Goal: Task Accomplishment & Management: Use online tool/utility

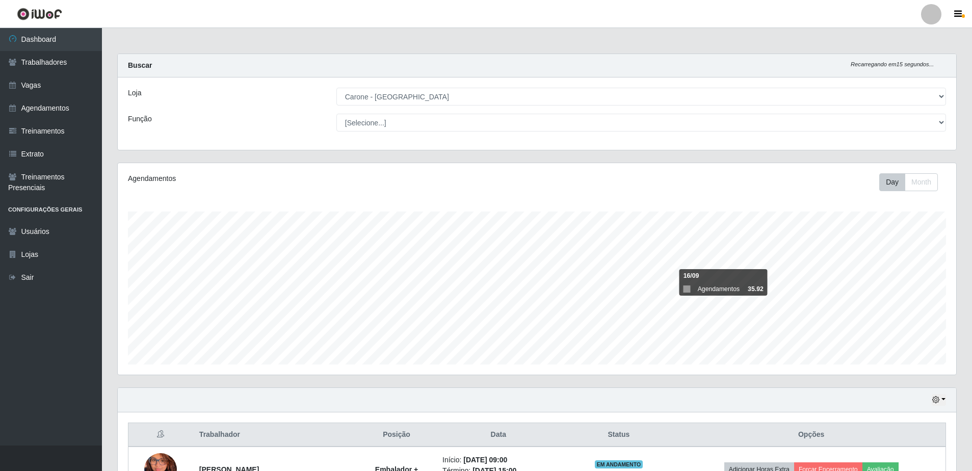
select select "505"
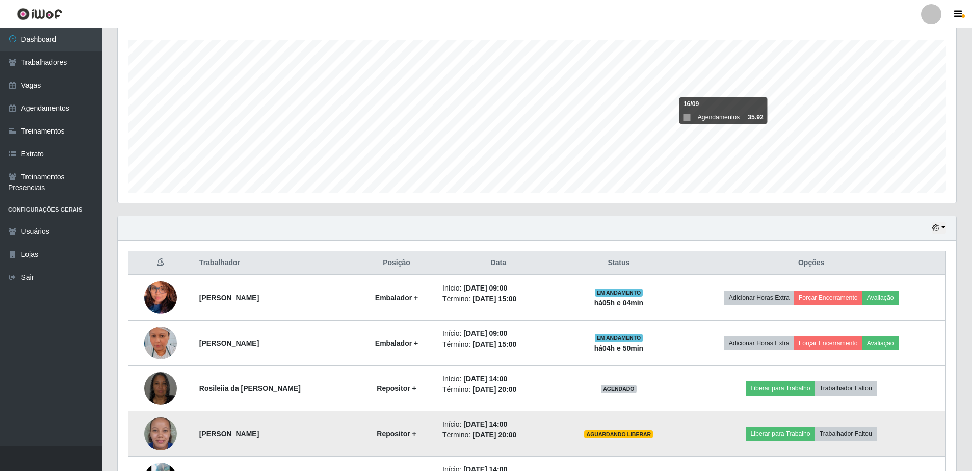
scroll to position [297, 0]
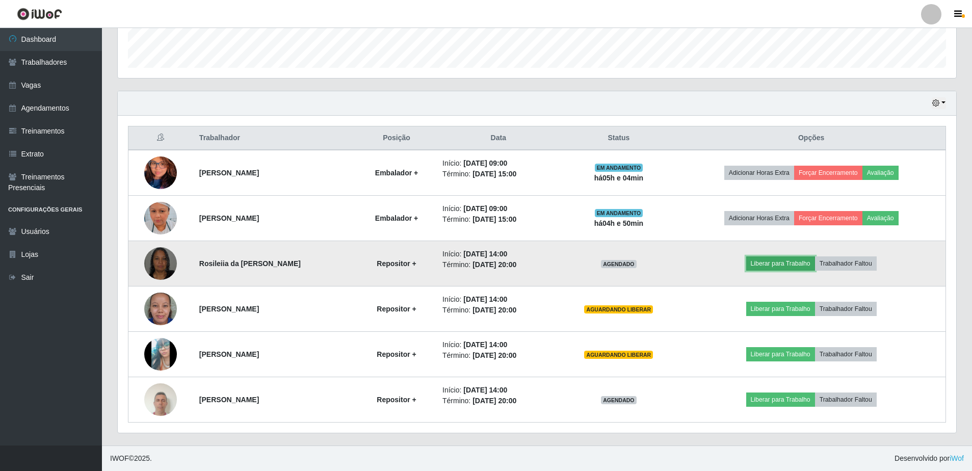
click at [789, 263] on button "Liberar para Trabalho" at bounding box center [780, 263] width 69 height 14
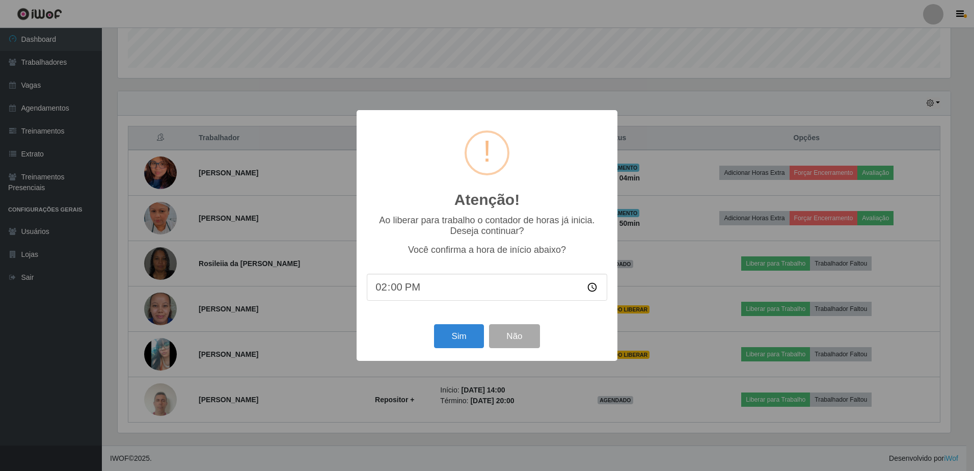
click at [444, 288] on input "14:00" at bounding box center [487, 287] width 241 height 27
click at [408, 300] on input "14:00" at bounding box center [487, 287] width 241 height 27
click at [403, 296] on input "14:00" at bounding box center [487, 287] width 241 height 27
click at [408, 291] on input "14:00" at bounding box center [487, 287] width 241 height 27
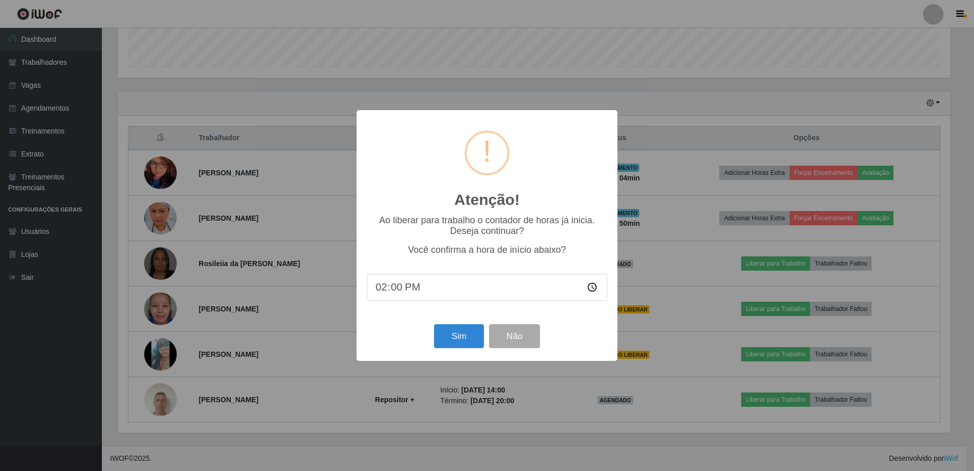
click at [392, 293] on input "14:00" at bounding box center [487, 287] width 241 height 27
type input "14:04"
click at [471, 340] on button "Sim" at bounding box center [458, 336] width 49 height 24
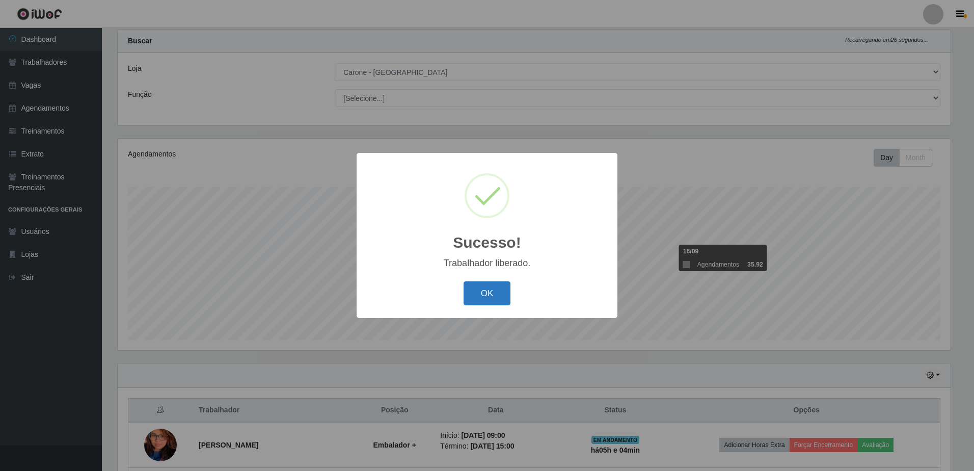
click at [506, 294] on button "OK" at bounding box center [487, 293] width 47 height 24
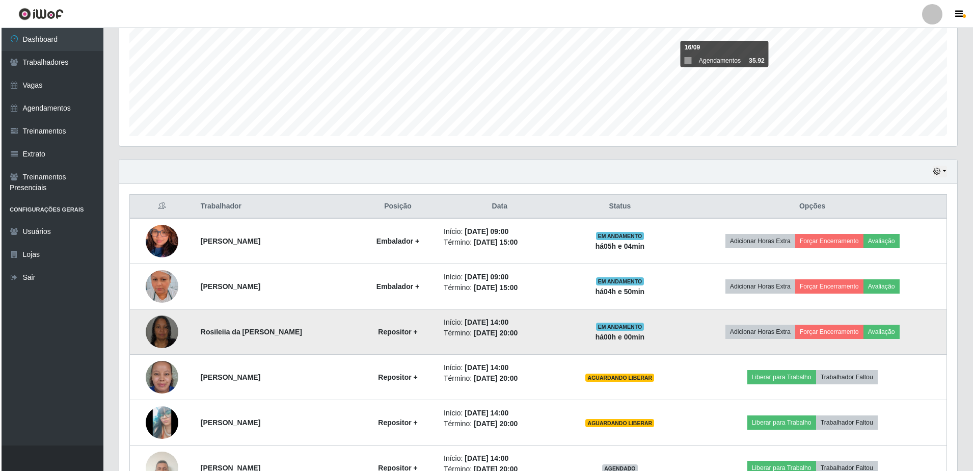
scroll to position [279, 0]
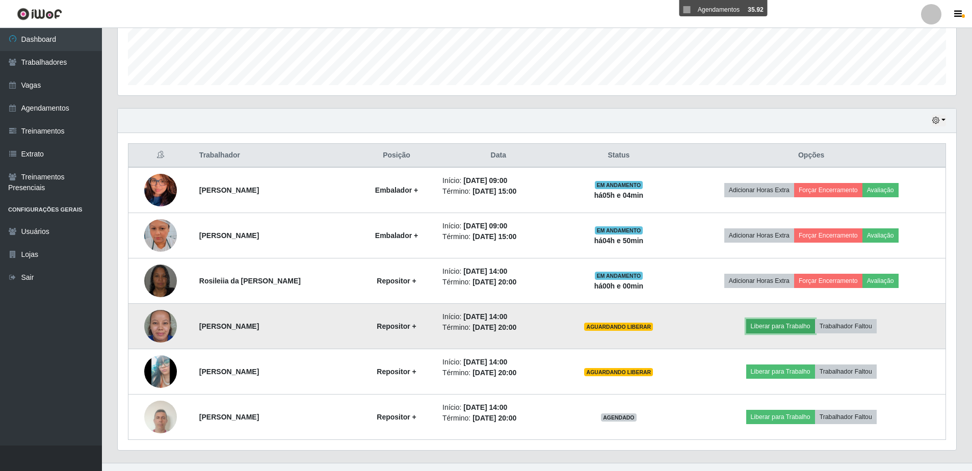
click at [801, 329] on button "Liberar para Trabalho" at bounding box center [780, 326] width 69 height 14
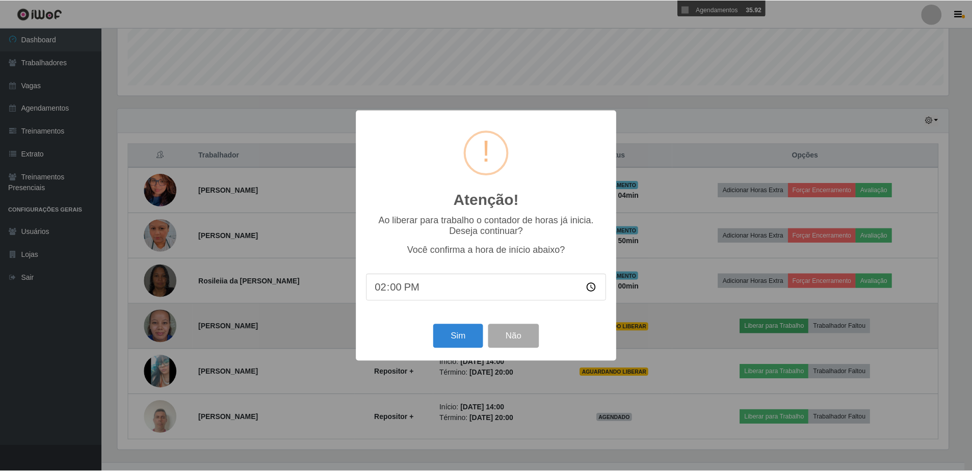
scroll to position [212, 833]
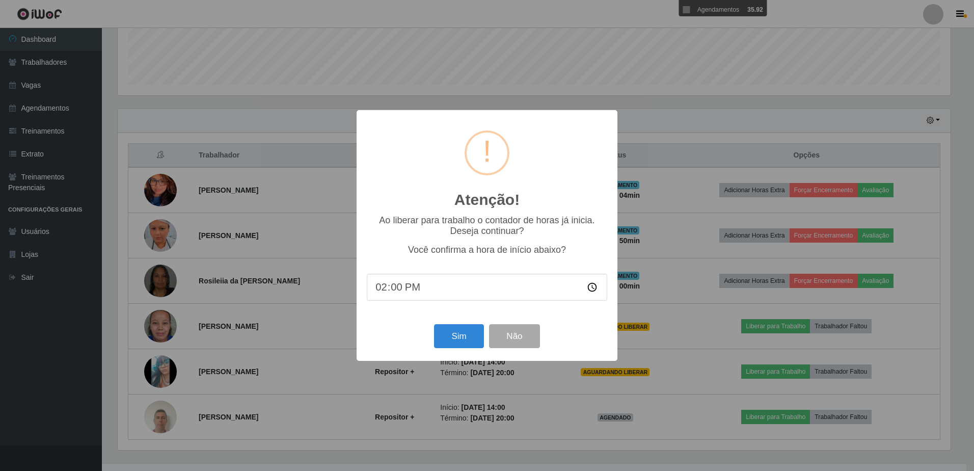
click at [408, 292] on input "14:00" at bounding box center [487, 287] width 241 height 27
click at [400, 293] on input "14:00" at bounding box center [487, 287] width 241 height 27
type input "14:04"
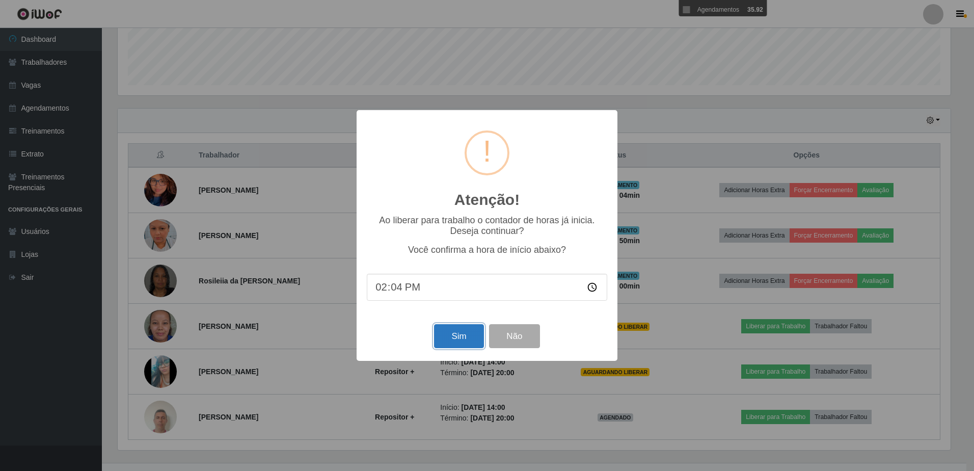
click at [472, 339] on button "Sim" at bounding box center [458, 336] width 49 height 24
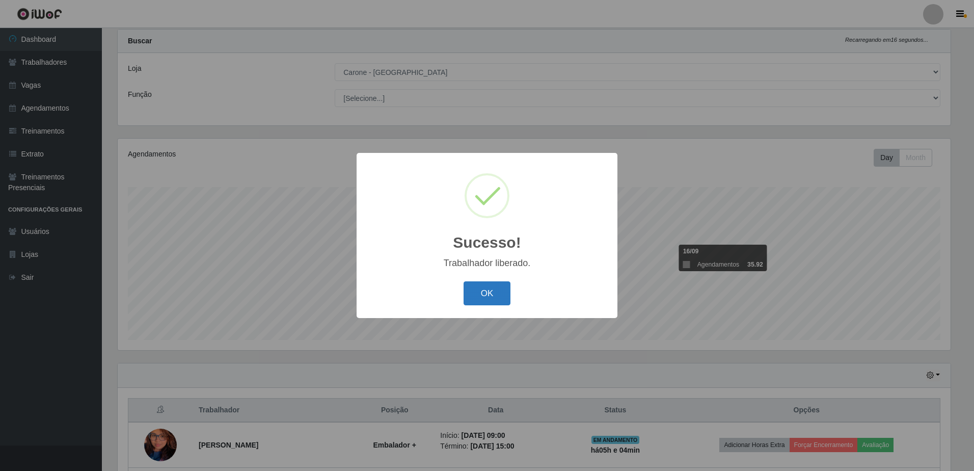
click at [504, 289] on button "OK" at bounding box center [487, 293] width 47 height 24
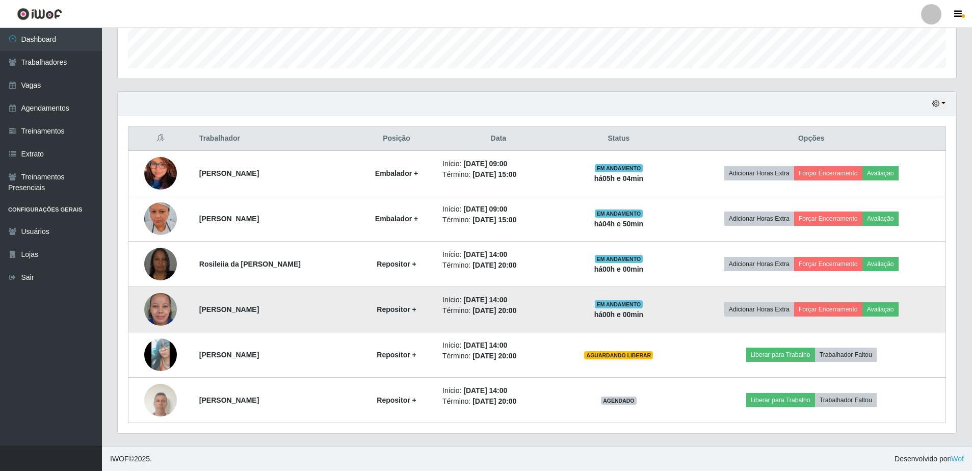
scroll to position [297, 0]
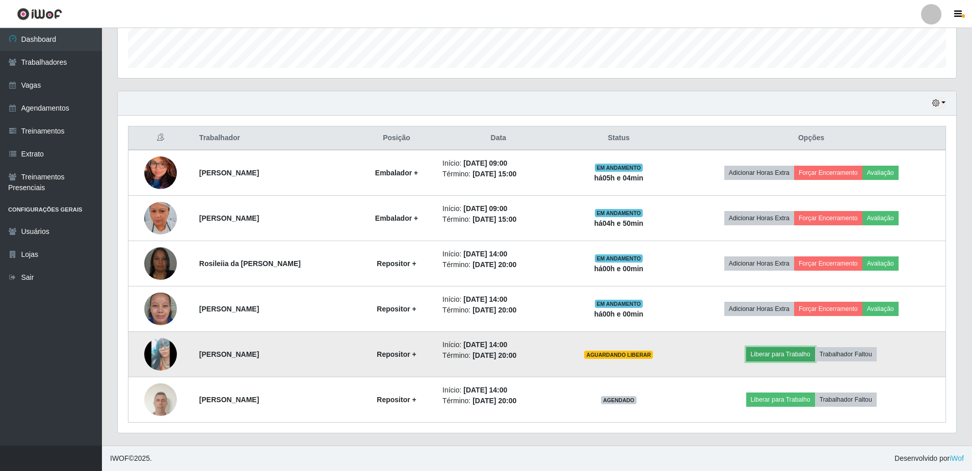
click at [786, 356] on button "Liberar para Trabalho" at bounding box center [780, 354] width 69 height 14
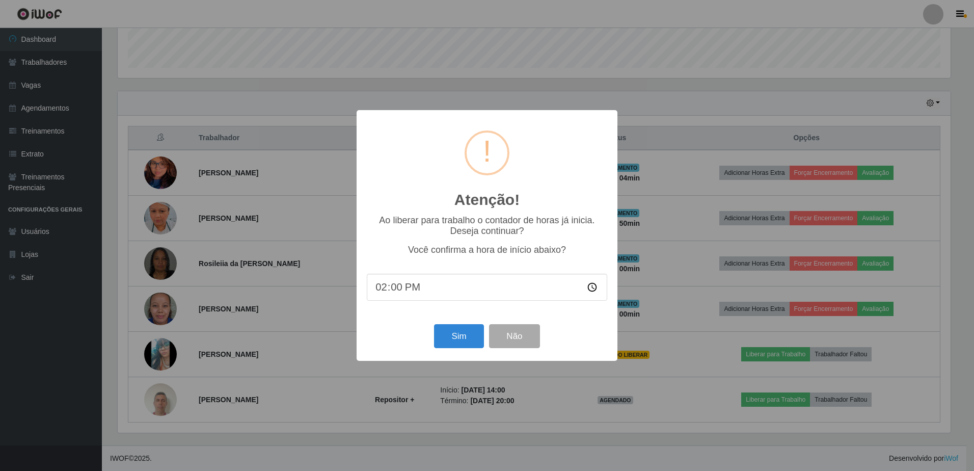
click at [419, 287] on input "14:00" at bounding box center [487, 287] width 241 height 27
click at [415, 288] on input "14:00" at bounding box center [487, 287] width 241 height 27
click at [398, 297] on input "14:00" at bounding box center [487, 287] width 241 height 27
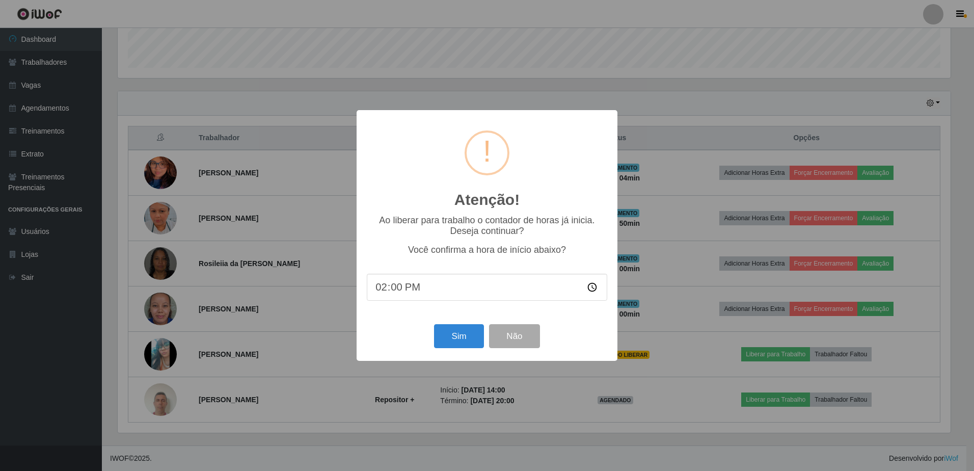
click at [398, 292] on input "14:00" at bounding box center [487, 287] width 241 height 27
type input "14:04"
click at [462, 344] on button "Sim" at bounding box center [458, 336] width 49 height 24
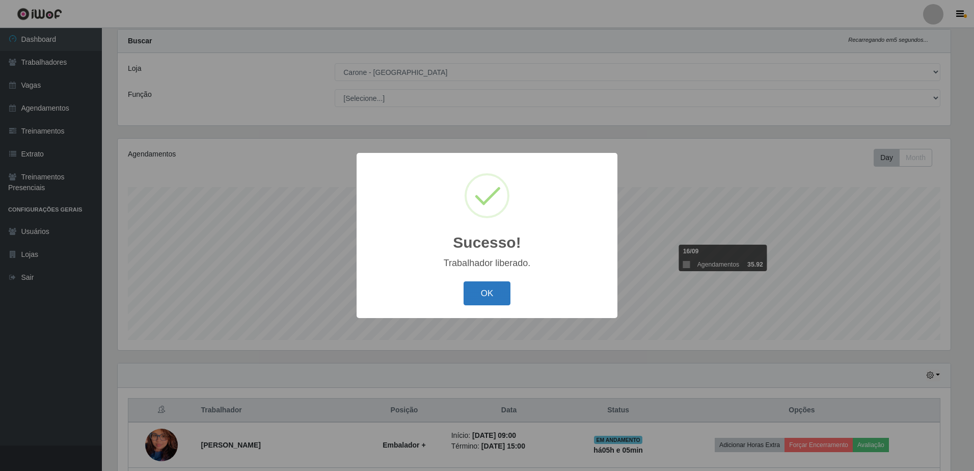
click at [490, 296] on button "OK" at bounding box center [487, 293] width 47 height 24
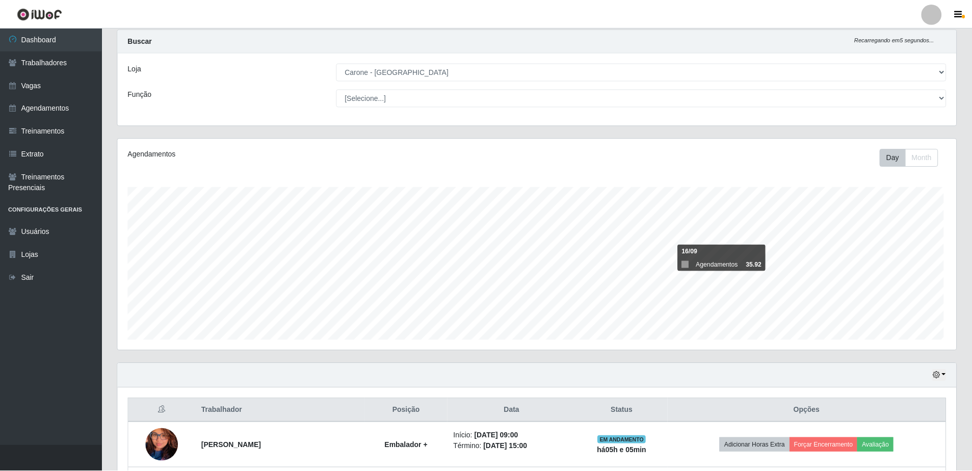
scroll to position [0, 0]
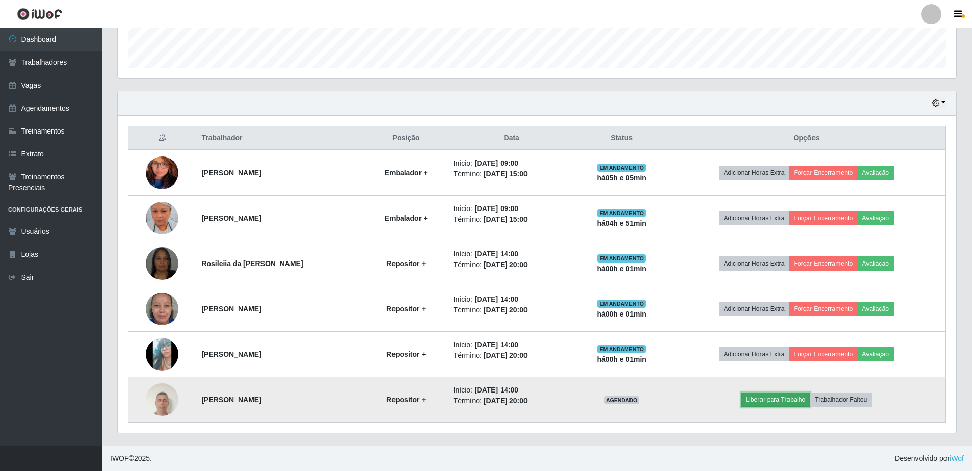
click at [804, 403] on button "Liberar para Trabalho" at bounding box center [775, 399] width 69 height 14
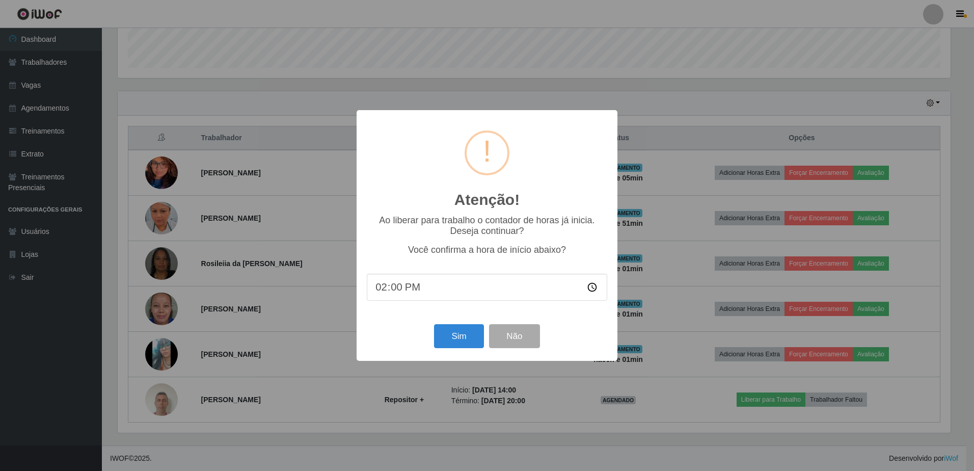
click at [405, 292] on input "14:00" at bounding box center [487, 287] width 241 height 27
click at [397, 291] on input "14:00" at bounding box center [487, 287] width 241 height 27
type input "14:04"
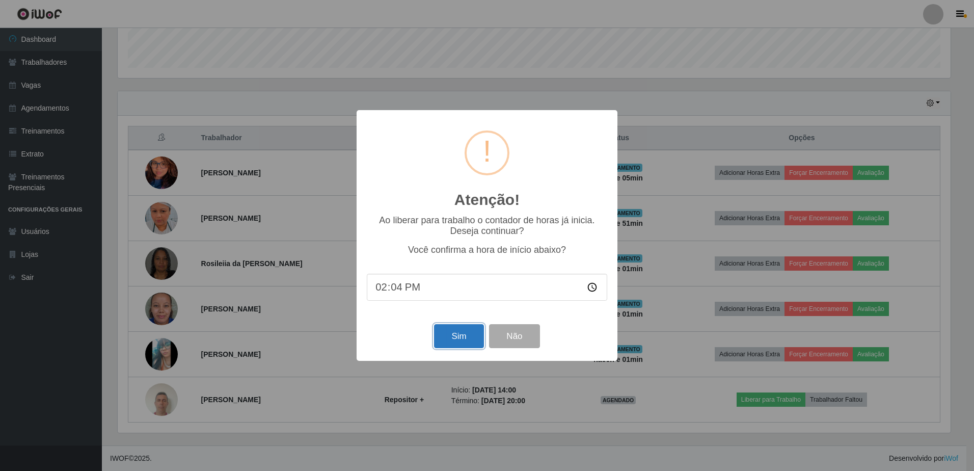
click at [468, 344] on button "Sim" at bounding box center [458, 336] width 49 height 24
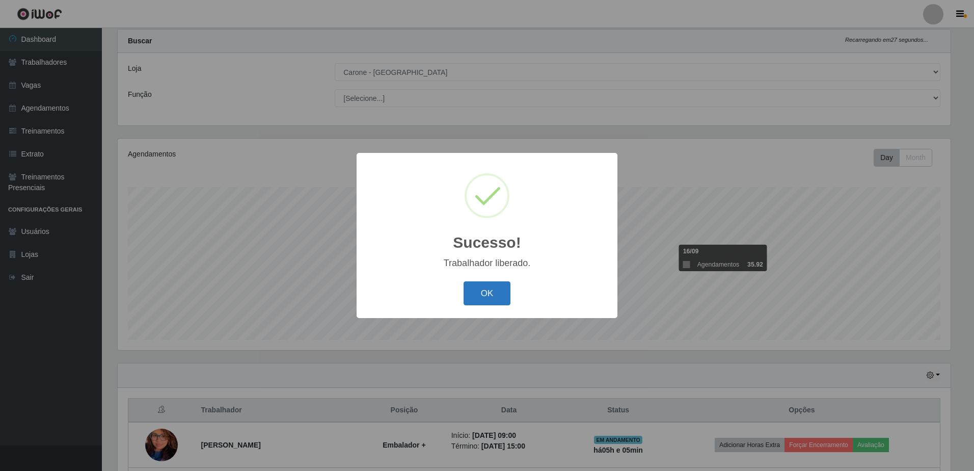
click at [499, 298] on button "OK" at bounding box center [487, 293] width 47 height 24
